Goal: Task Accomplishment & Management: Manage account settings

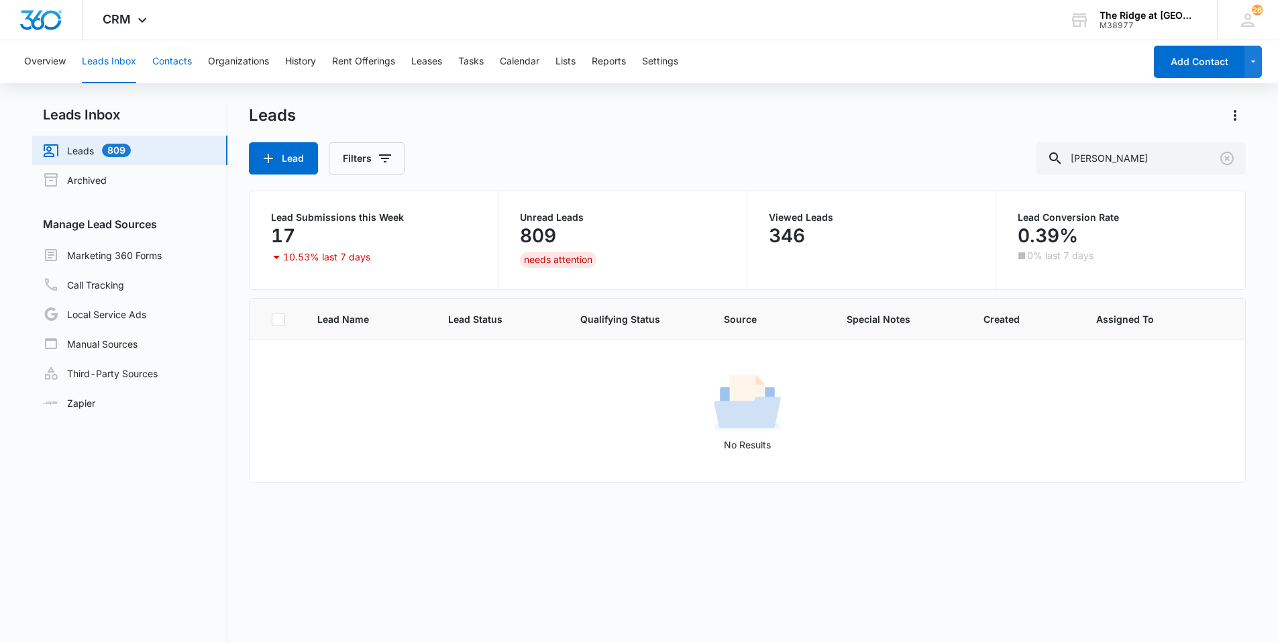
click at [179, 59] on button "Contacts" at bounding box center [172, 61] width 40 height 43
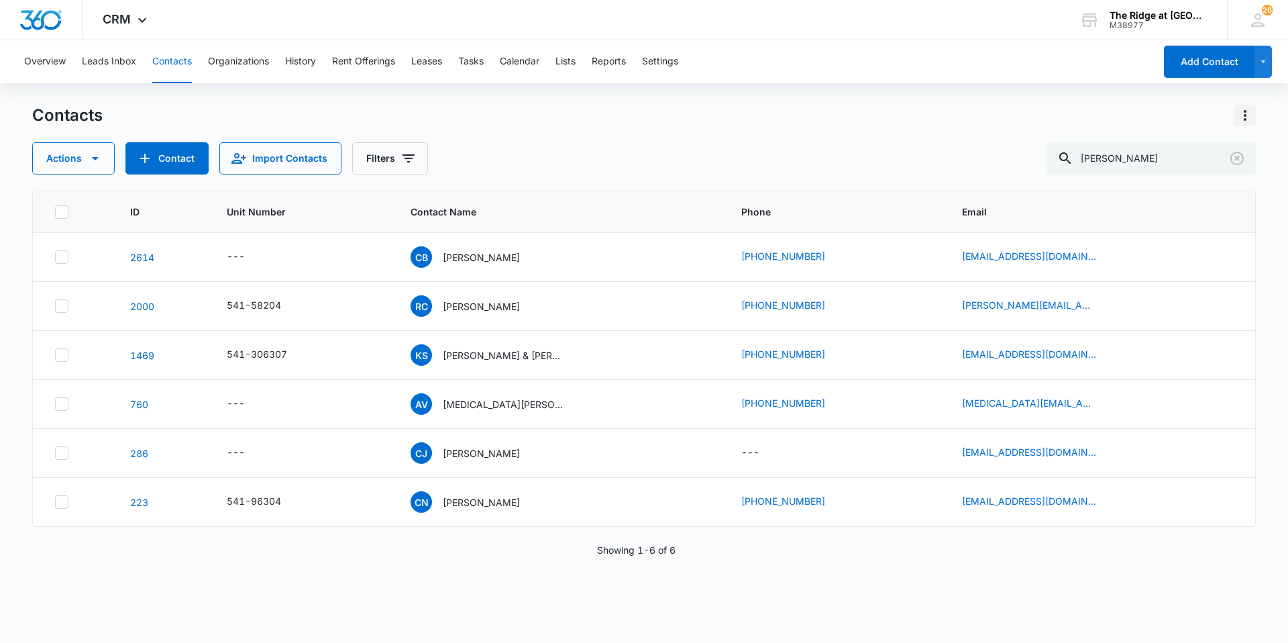
click at [1238, 113] on icon "Actions" at bounding box center [1245, 115] width 16 height 16
click at [1192, 152] on div "Choose Columns" at bounding box center [1179, 152] width 89 height 9
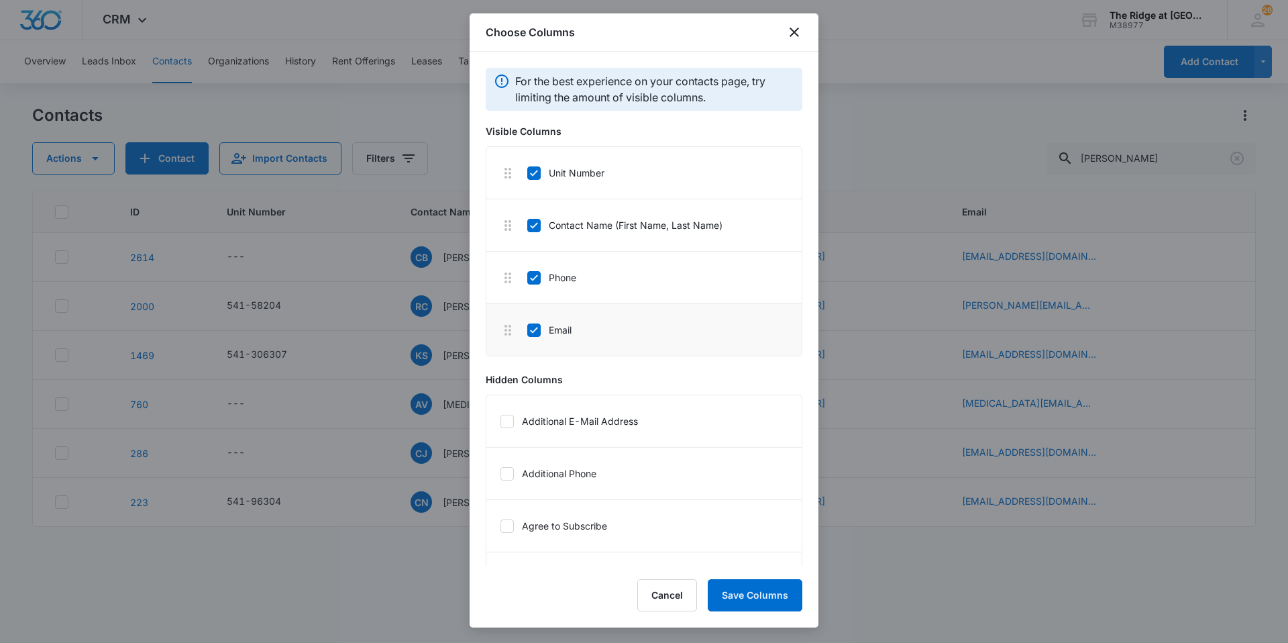
click at [510, 337] on icon at bounding box center [508, 330] width 16 height 16
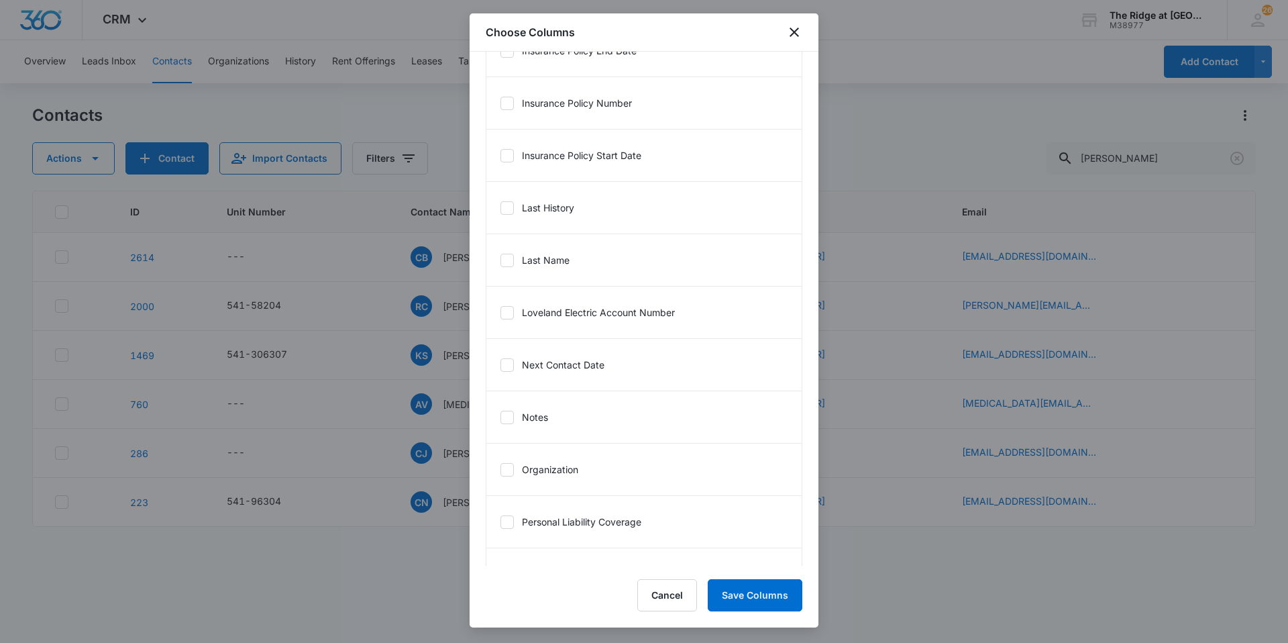
scroll to position [1074, 0]
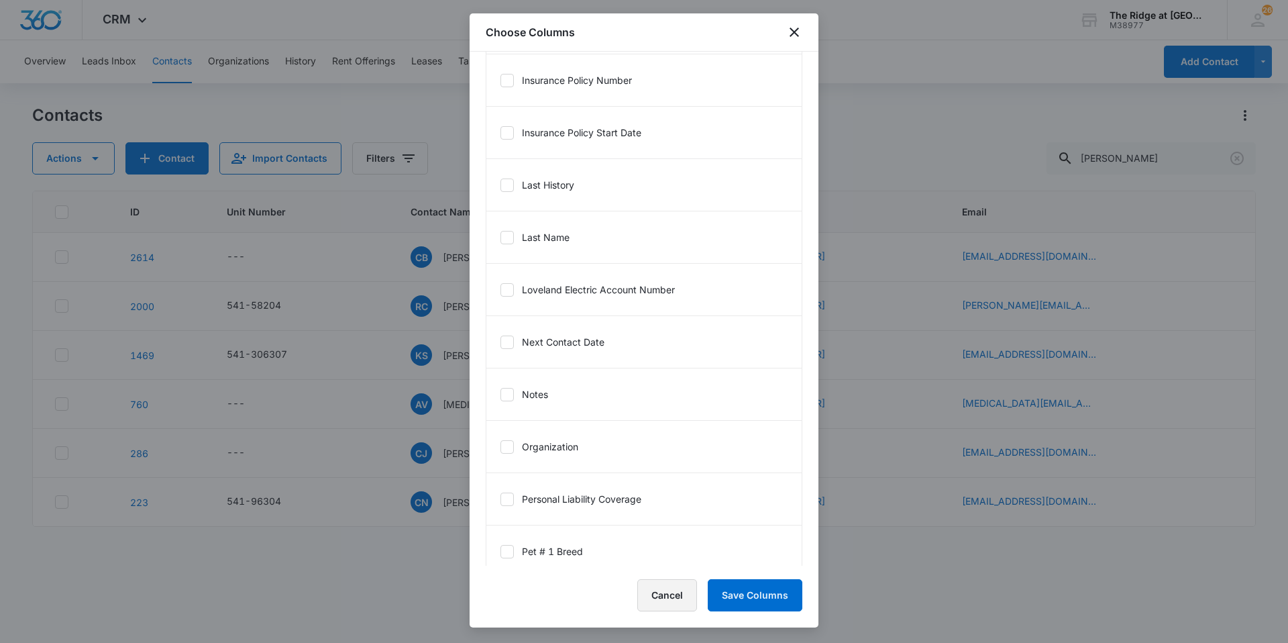
click at [677, 608] on button "Cancel" at bounding box center [668, 595] width 60 height 32
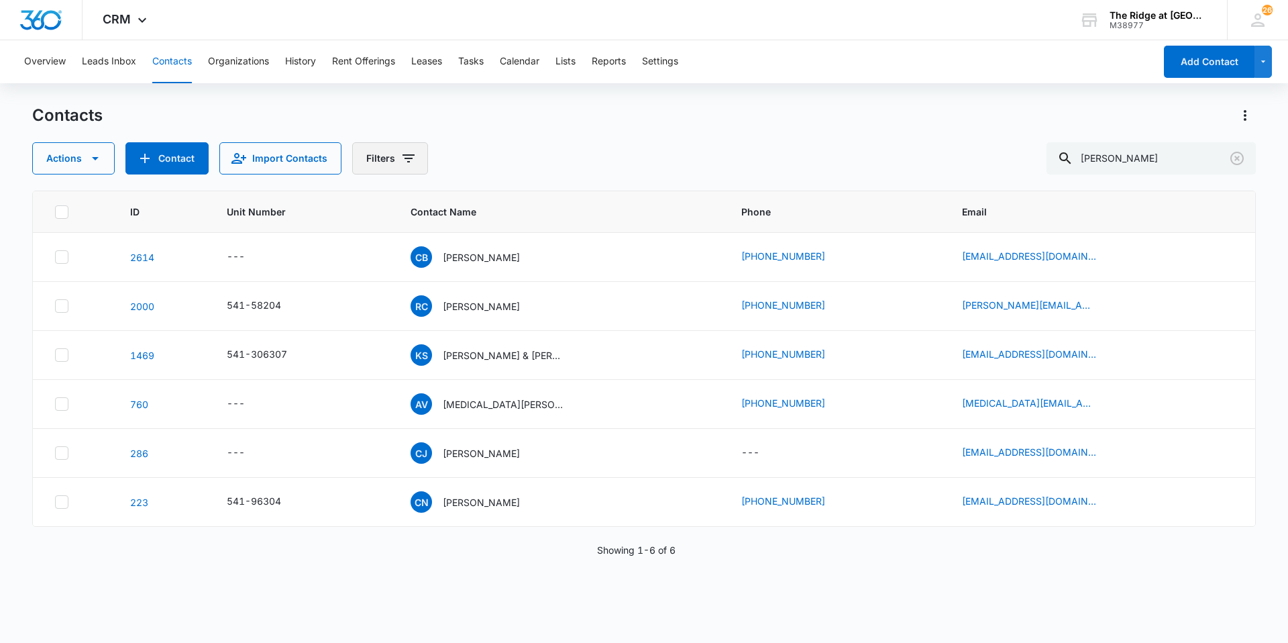
click at [413, 151] on button "Filters" at bounding box center [390, 158] width 76 height 32
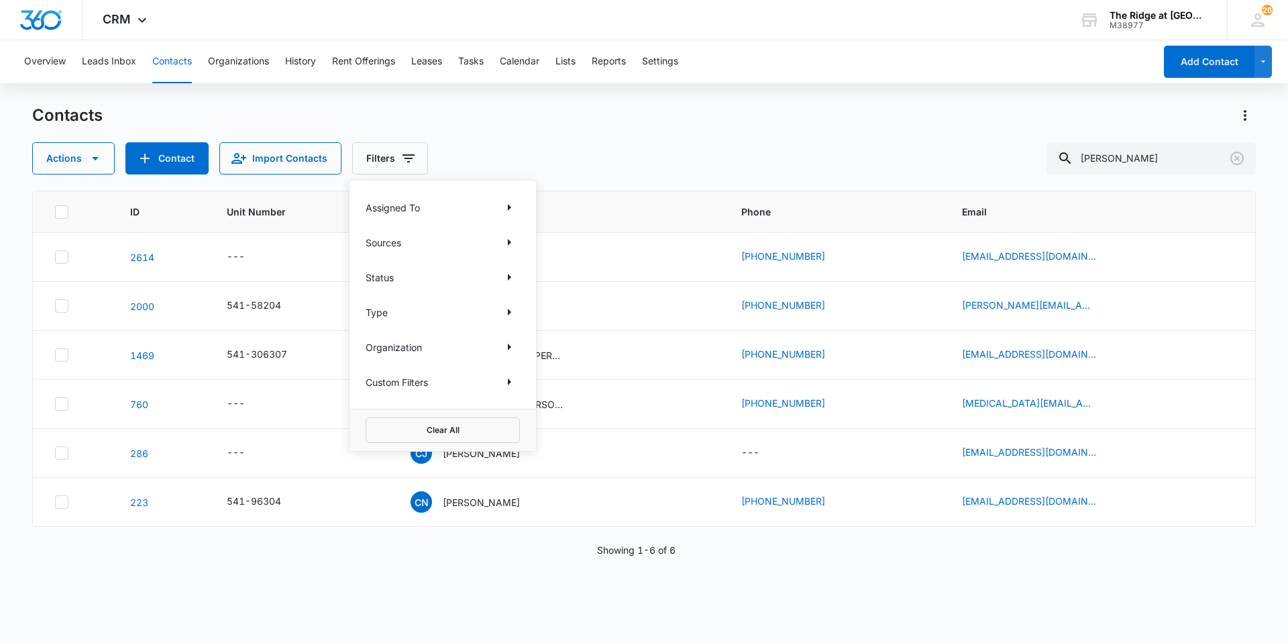
click at [495, 378] on div "Custom Filters" at bounding box center [443, 381] width 154 height 21
click at [503, 380] on icon "Show Custom Filters filters" at bounding box center [509, 382] width 16 height 16
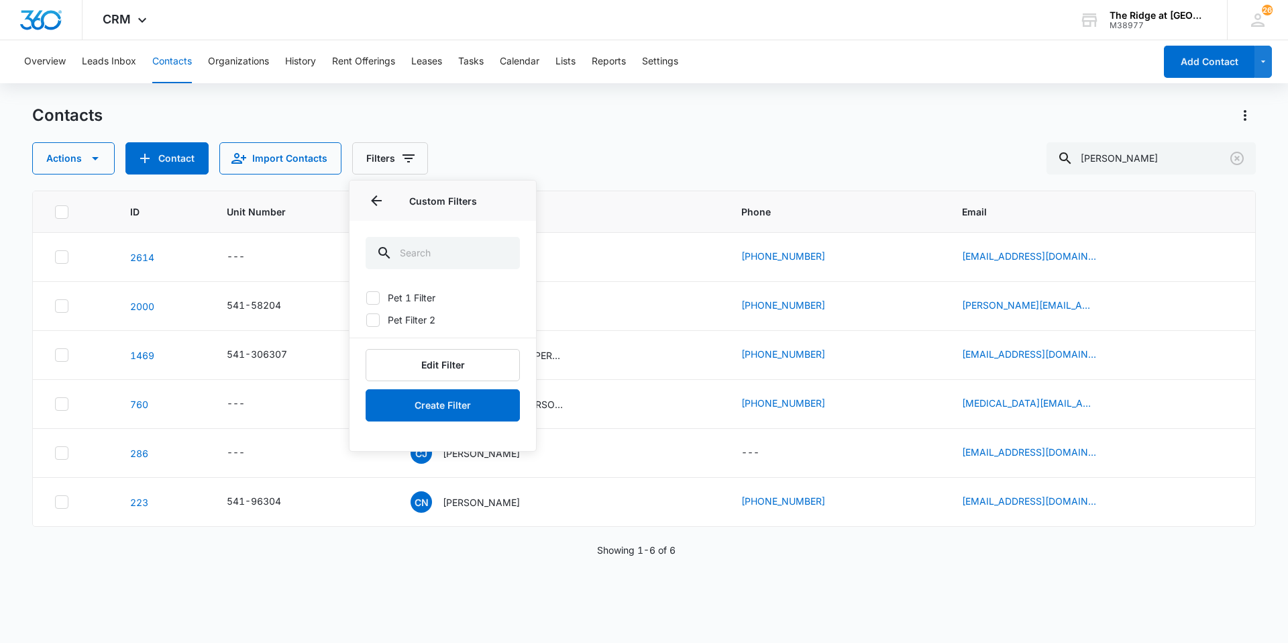
click at [625, 116] on div "Contacts" at bounding box center [644, 115] width 1224 height 21
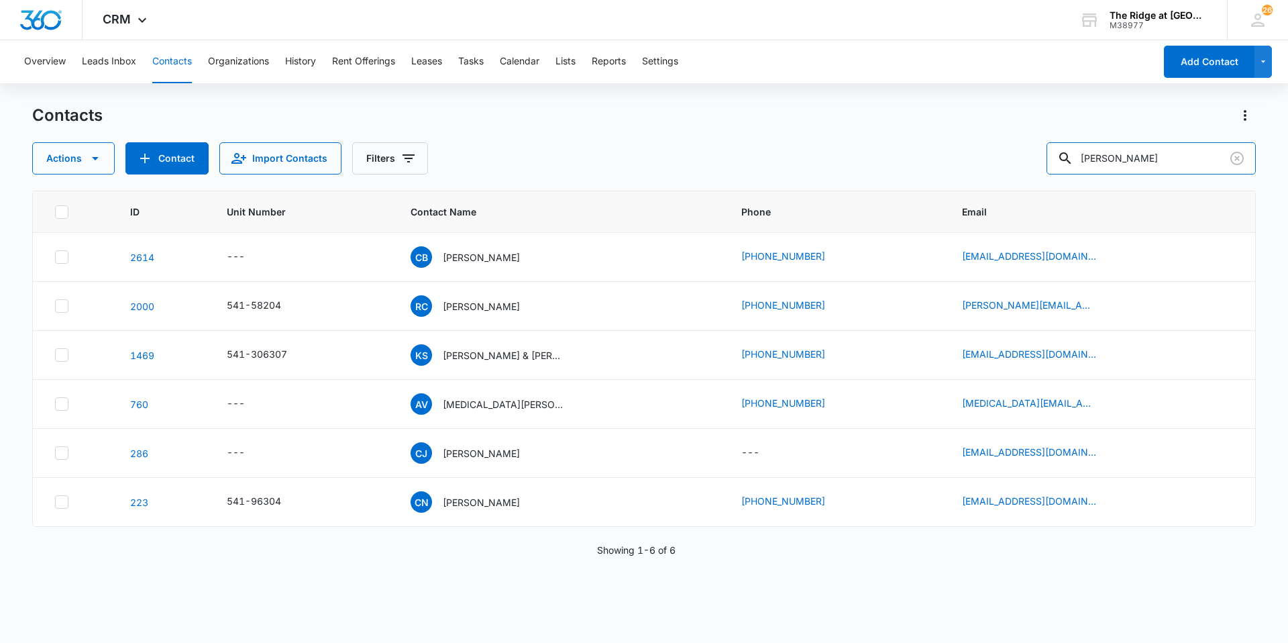
drag, startPoint x: 1136, startPoint y: 154, endPoint x: 1034, endPoint y: 162, distance: 102.4
click at [1034, 162] on div "Actions Contact Import Contacts Filters [PERSON_NAME]" at bounding box center [644, 158] width 1224 height 32
type input "andrrew"
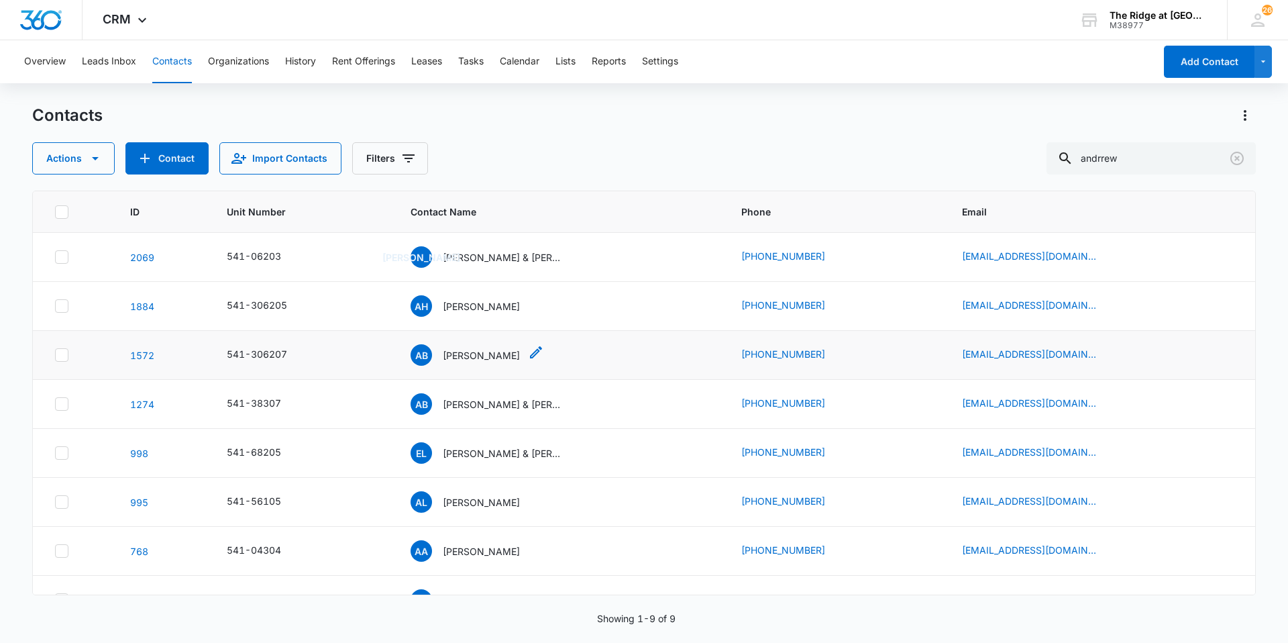
click at [464, 354] on p "[PERSON_NAME]" at bounding box center [481, 355] width 77 height 14
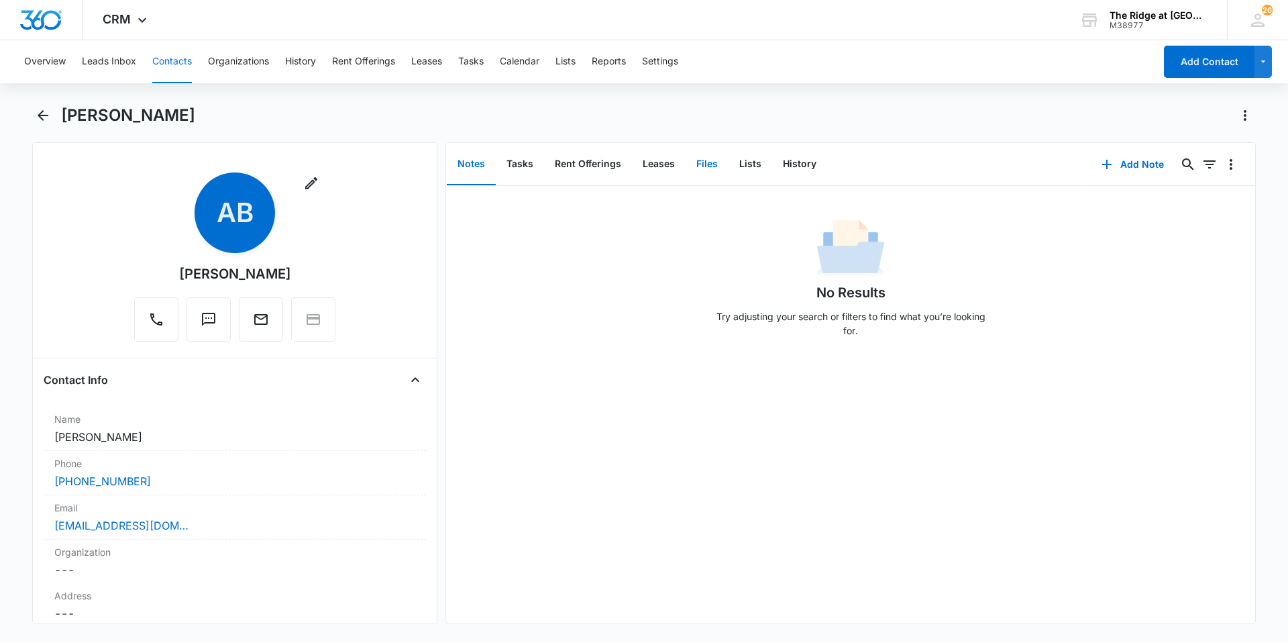
click at [700, 165] on button "Files" at bounding box center [707, 165] width 43 height 42
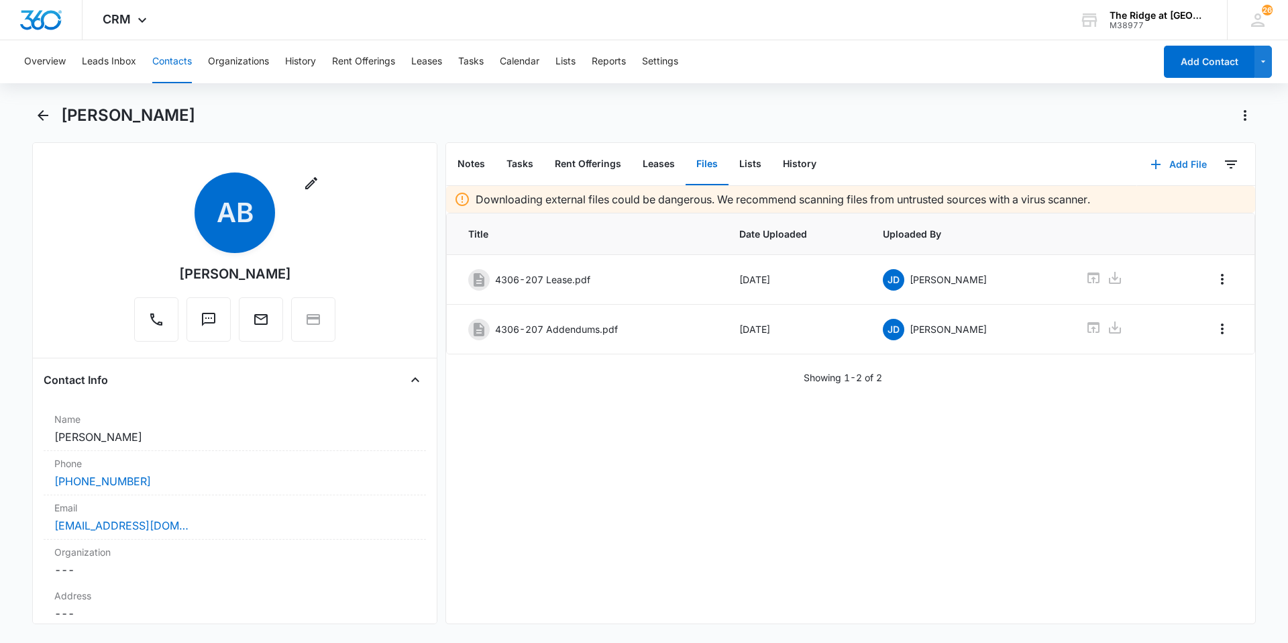
click at [1176, 165] on button "Add File" at bounding box center [1178, 164] width 83 height 32
click at [1144, 209] on div "Upload Files" at bounding box center [1161, 207] width 54 height 9
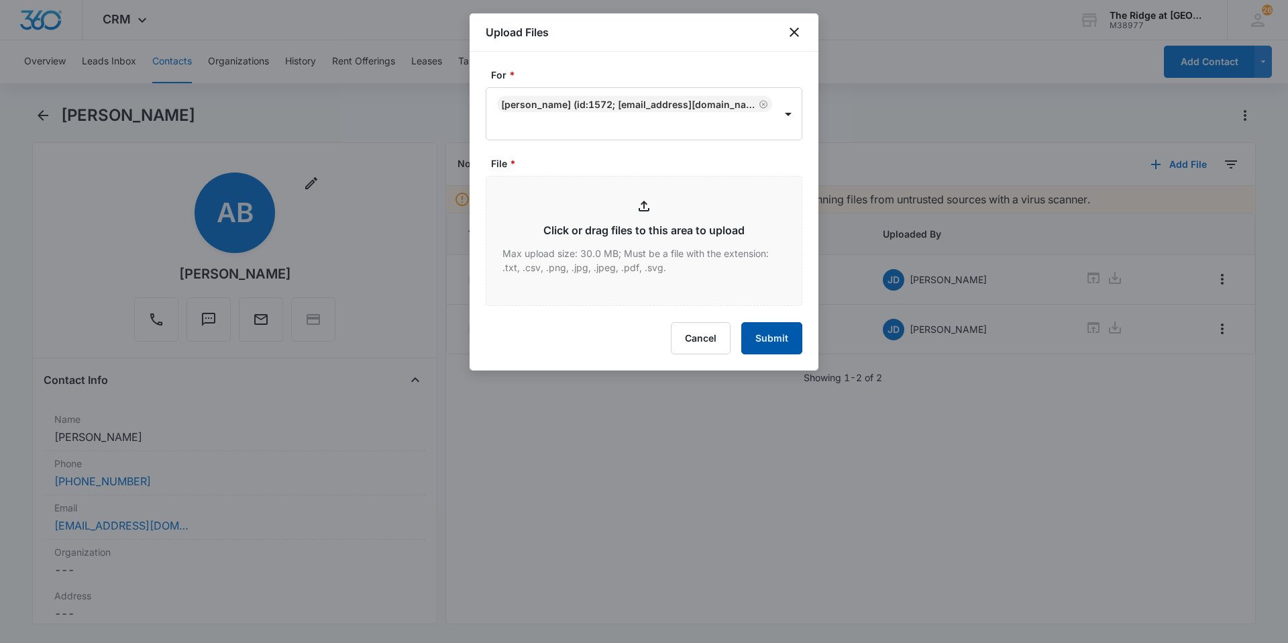
click at [774, 345] on button "Submit" at bounding box center [772, 338] width 61 height 32
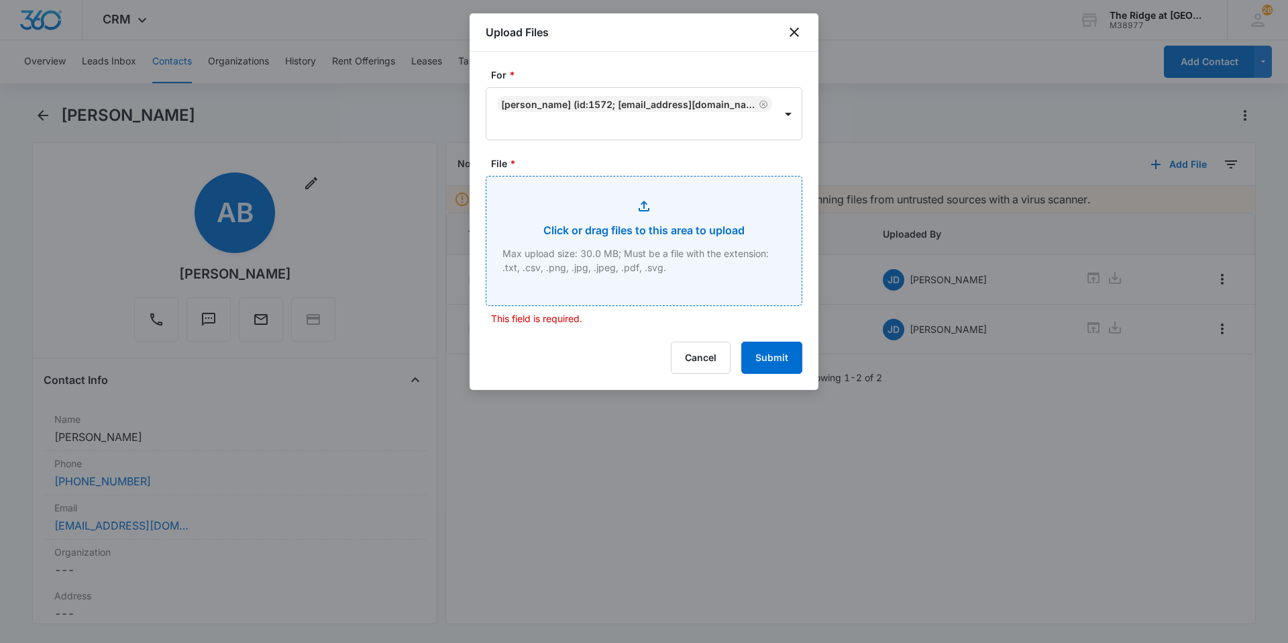
click at [529, 258] on input "File *" at bounding box center [644, 240] width 315 height 129
type input "C:\fakepath\4306-207 Garage addendum.pdf"
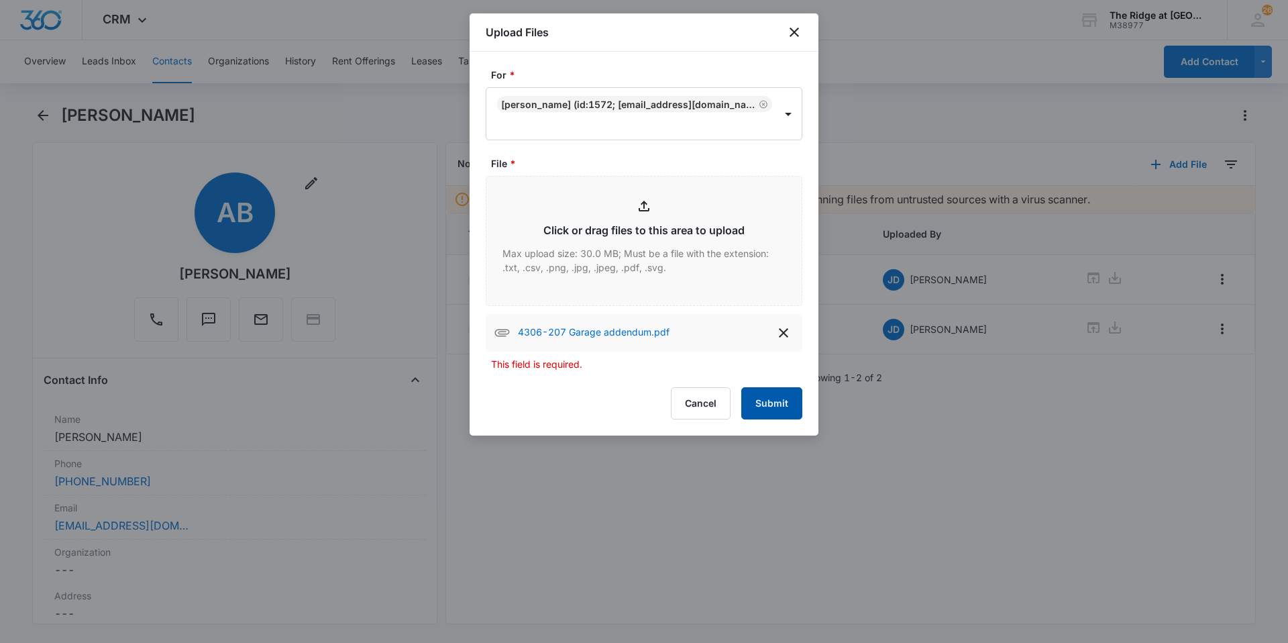
click at [797, 406] on button "Submit" at bounding box center [772, 403] width 61 height 32
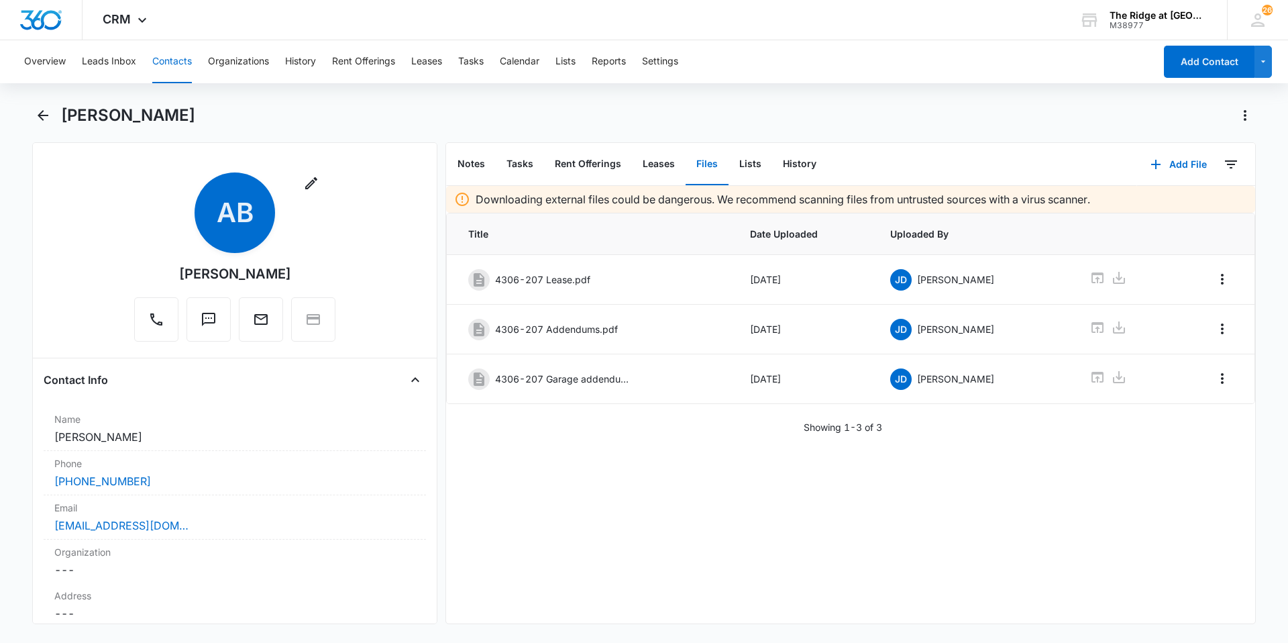
click at [162, 64] on button "Contacts" at bounding box center [172, 61] width 40 height 43
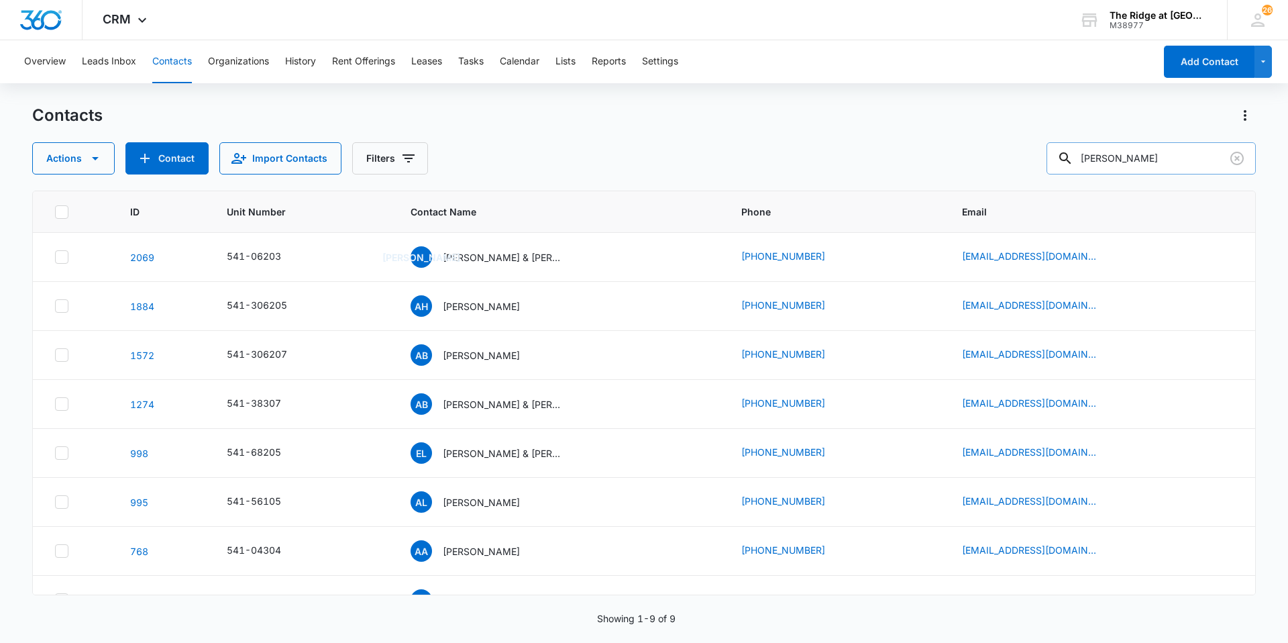
type input "[PERSON_NAME]"
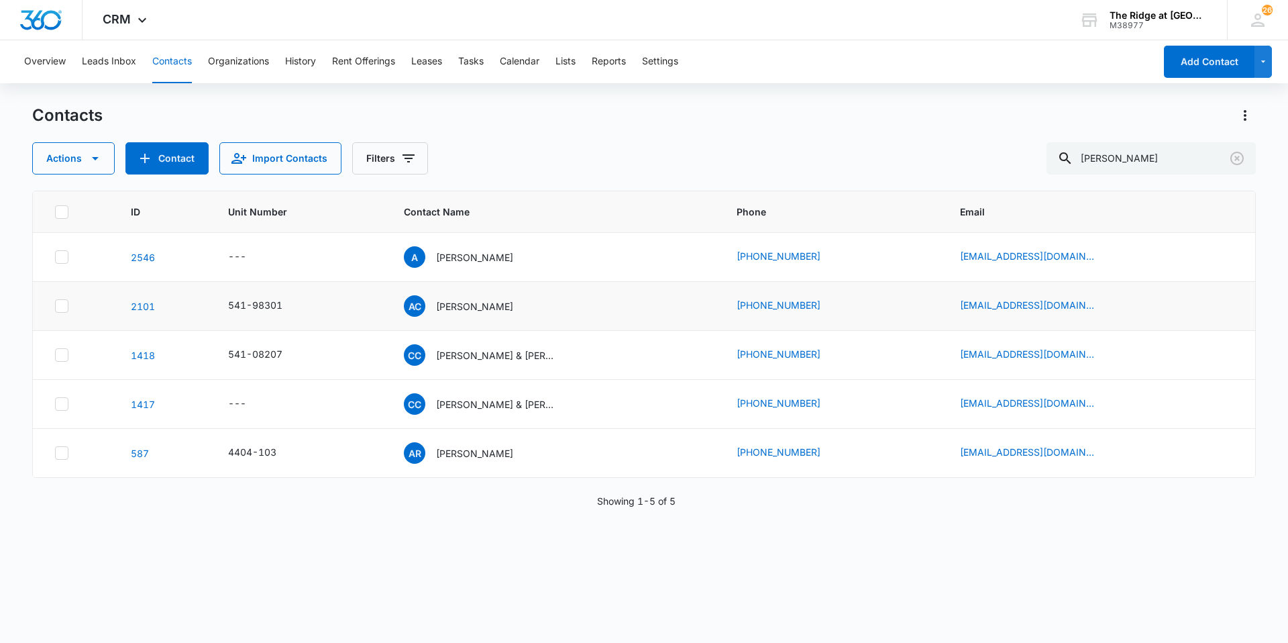
click at [333, 303] on div "541-98301" at bounding box center [300, 306] width 144 height 16
click at [471, 308] on p "[PERSON_NAME]" at bounding box center [474, 306] width 77 height 14
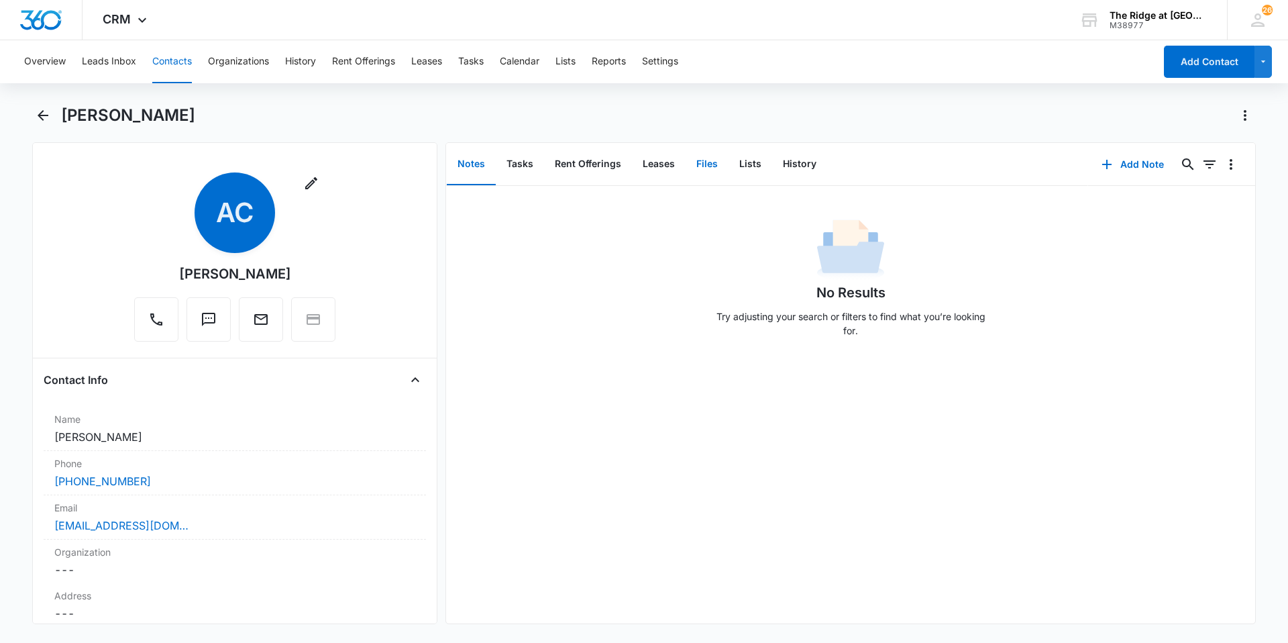
click at [691, 164] on button "Files" at bounding box center [707, 165] width 43 height 42
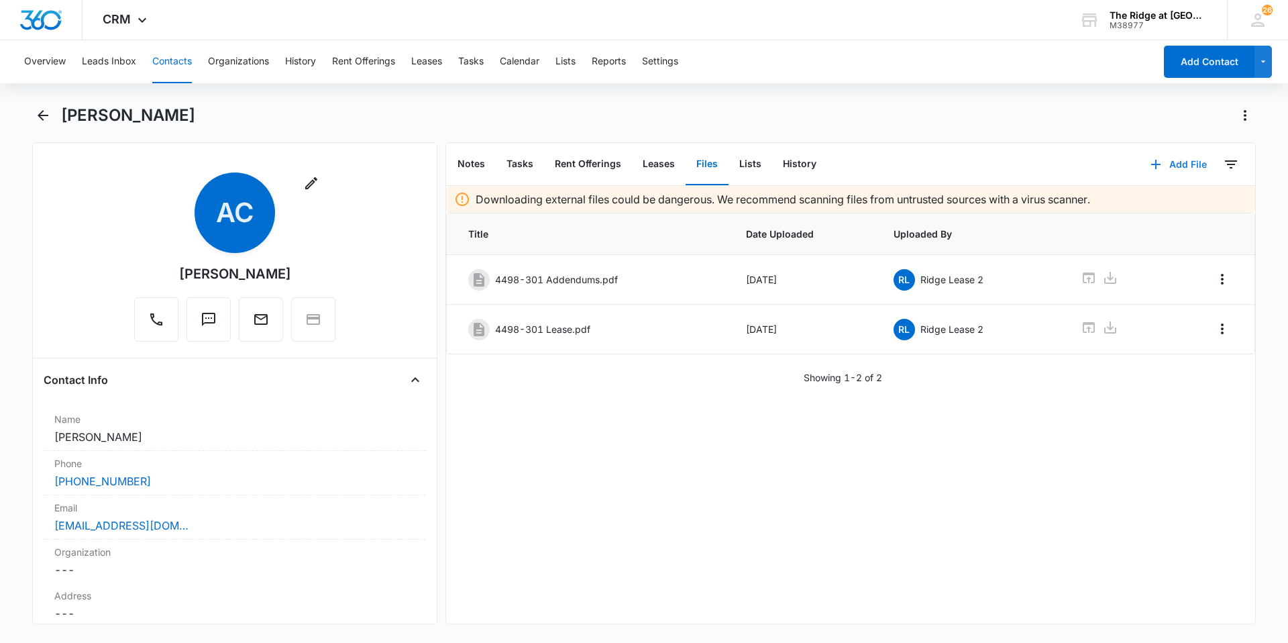
click at [1183, 169] on button "Add File" at bounding box center [1178, 164] width 83 height 32
click at [1164, 203] on div "Upload Files" at bounding box center [1161, 207] width 54 height 9
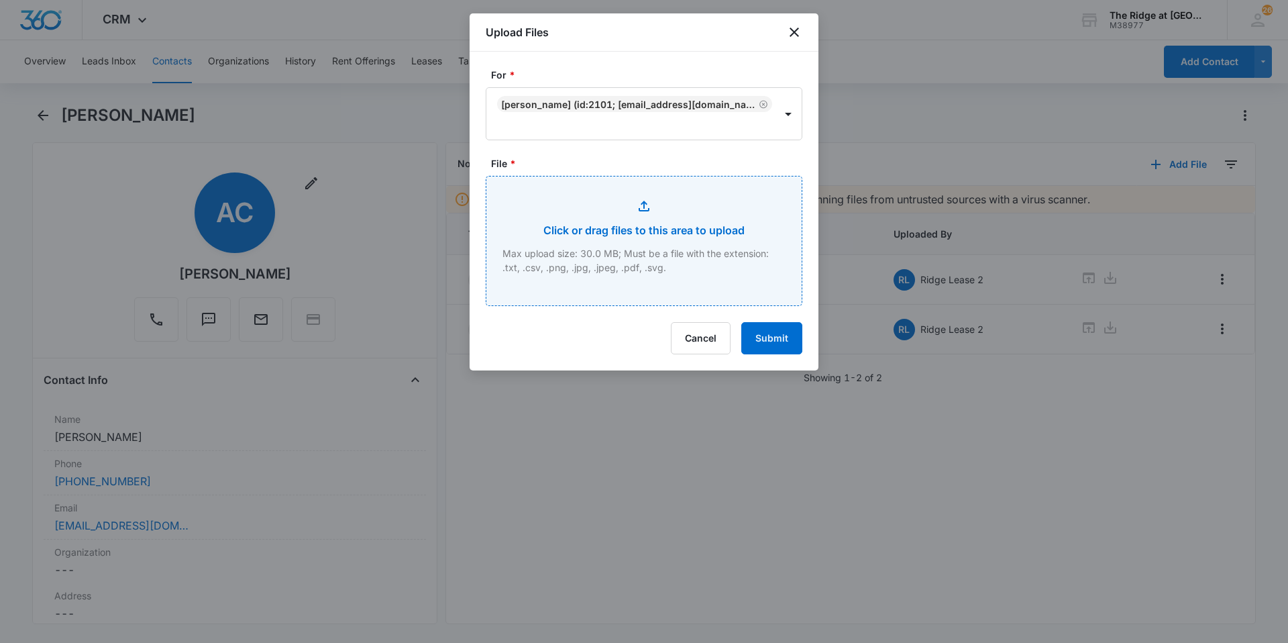
click at [682, 276] on input "File *" at bounding box center [644, 240] width 315 height 129
type input "C:\fakepath\4498-301 Garage Addendum.pdf"
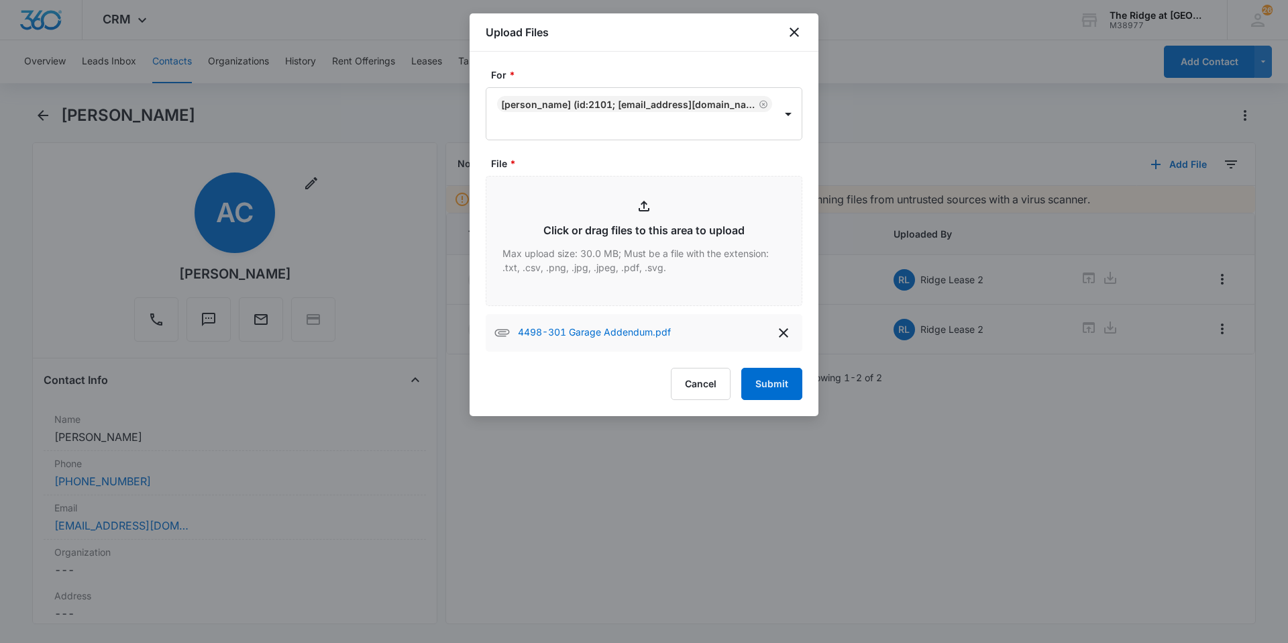
click at [779, 366] on form "For * [PERSON_NAME] (ID:2101; [EMAIL_ADDRESS][DOMAIN_NAME]; 7209793449) File * …" at bounding box center [644, 234] width 317 height 332
click at [778, 386] on button "Submit" at bounding box center [772, 384] width 61 height 32
